Goal: Entertainment & Leisure: Consume media (video, audio)

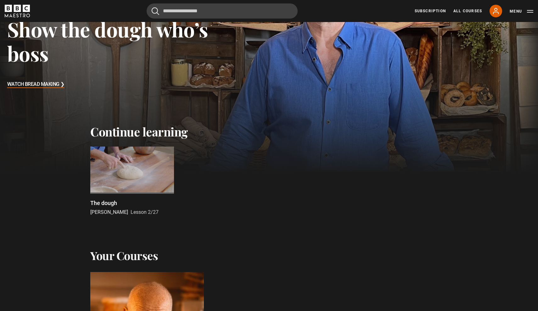
scroll to position [118, 0]
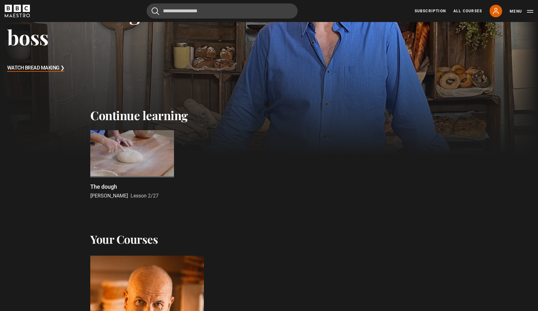
click at [104, 167] on div at bounding box center [132, 153] width 84 height 47
click at [132, 143] on div at bounding box center [132, 153] width 84 height 47
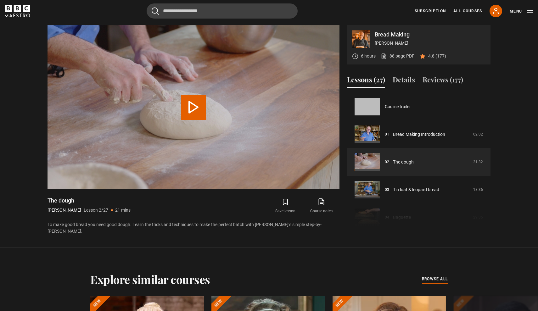
scroll to position [28, 0]
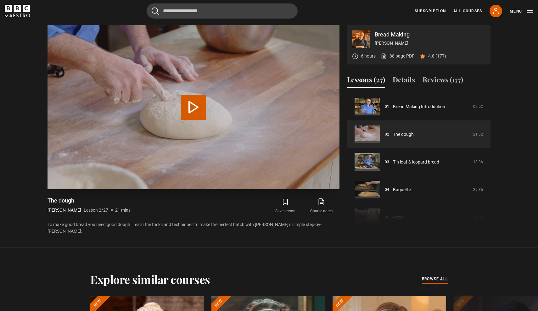
click at [157, 147] on video "Video Player" at bounding box center [194, 107] width 292 height 164
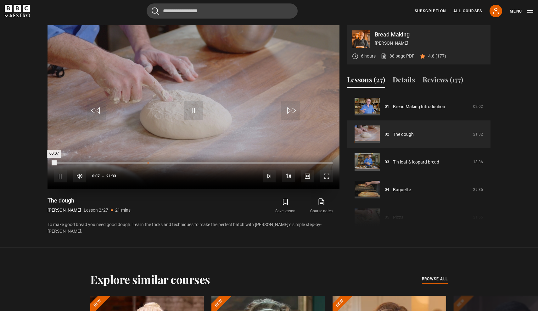
click at [148, 163] on div "07:13" at bounding box center [148, 163] width 1 height 2
click at [224, 161] on div "10s Skip Back 10 seconds Pause 10s Skip Forward 10 seconds Loaded : 33.64% 12:5…" at bounding box center [194, 171] width 292 height 35
click at [212, 162] on div "10s Skip Back 10 seconds Pause 10s Skip Forward 10 seconds Loaded : 33.64% 12:1…" at bounding box center [194, 171] width 292 height 35
click at [161, 162] on div "10s Skip Back 10 seconds Pause 10s Skip Forward 10 seconds Loaded : 34.13% 12:1…" at bounding box center [194, 171] width 292 height 35
drag, startPoint x: 148, startPoint y: 163, endPoint x: 221, endPoint y: 168, distance: 72.9
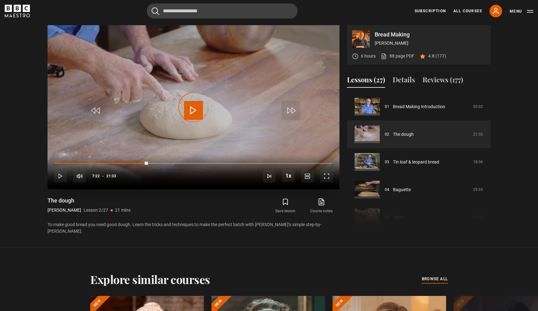
click at [221, 168] on div "10s Skip Back 10 seconds Play 10s Skip Forward 10 seconds Loaded : 35.15% 11:41…" at bounding box center [194, 171] width 292 height 35
click at [217, 163] on div "12:34" at bounding box center [217, 163] width 1 height 2
click at [57, 176] on span "Video Player" at bounding box center [60, 176] width 13 height 13
